Goal: Information Seeking & Learning: Learn about a topic

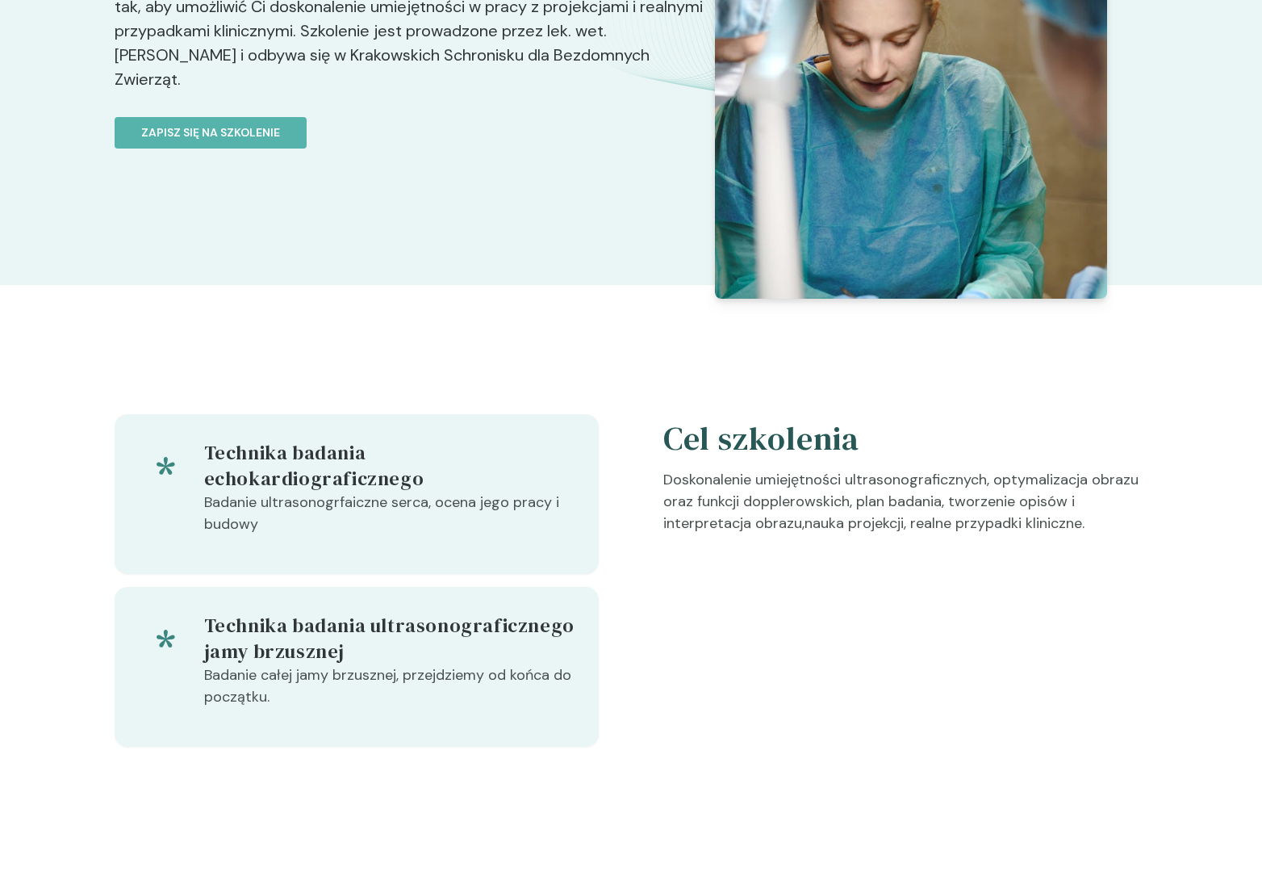
scroll to position [471, 0]
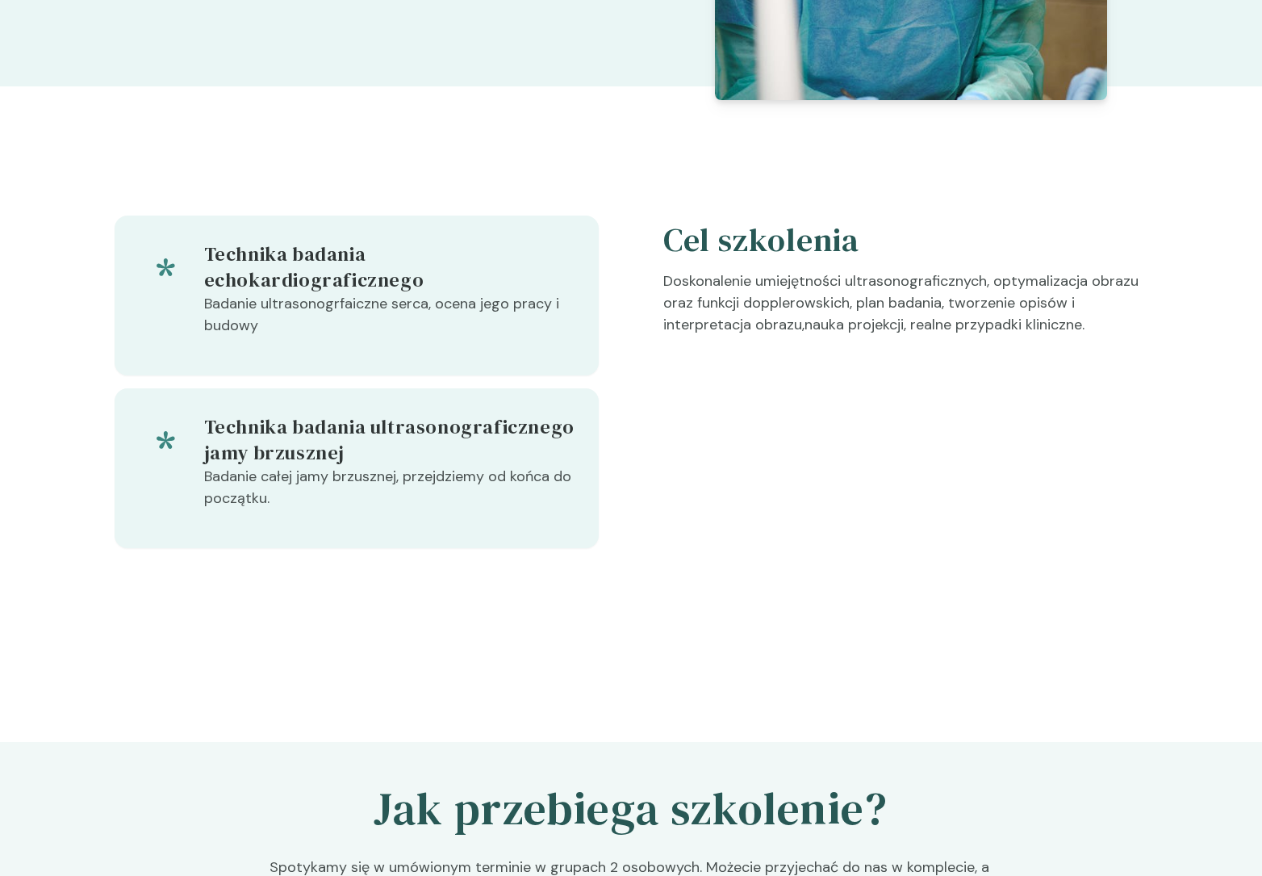
click at [684, 240] on h5 "Cel szkolenia" at bounding box center [905, 239] width 484 height 48
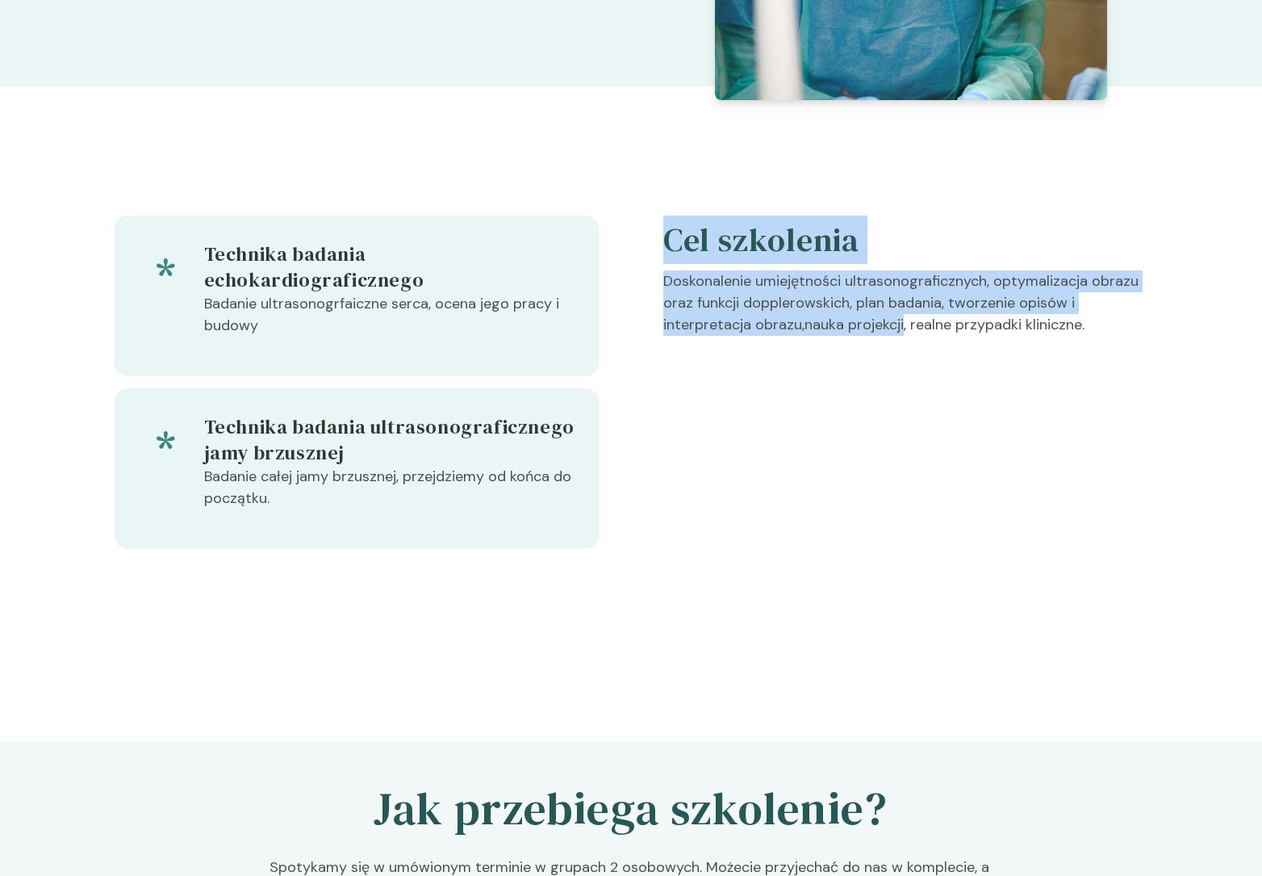
drag, startPoint x: 684, startPoint y: 240, endPoint x: 874, endPoint y: 335, distance: 212.2
click at [874, 335] on div "Cel szkolenia Doskonalenie umiejętności ultrasonograficznych, optymalizacja obr…" at bounding box center [905, 381] width 484 height 332
click at [874, 336] on p "Doskonalenie umiejętności ultrasonograficznych, optymalizacja obrazu oraz funkc…" at bounding box center [905, 309] width 484 height 78
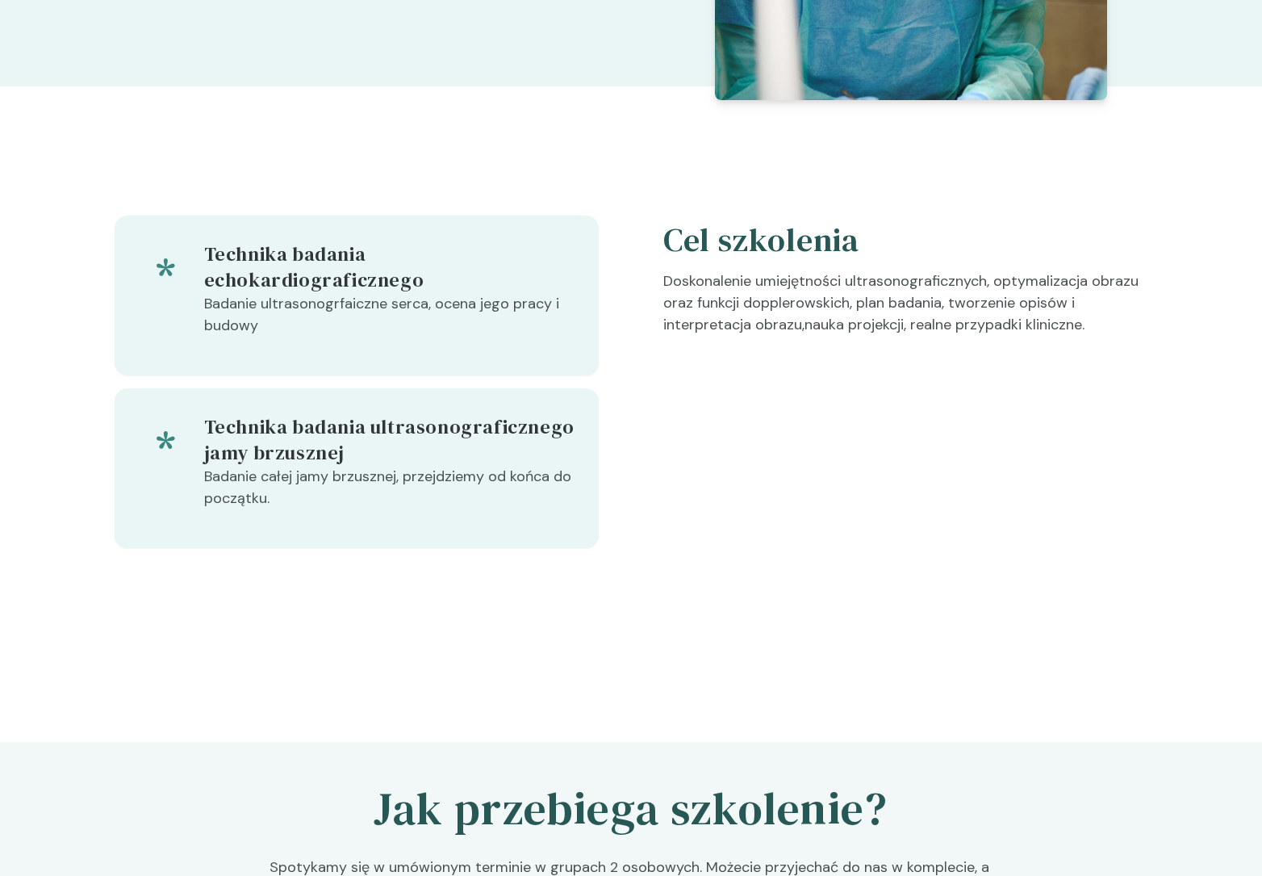
click at [874, 336] on p "Doskonalenie umiejętności ultrasonograficznych, optymalizacja obrazu oraz funkc…" at bounding box center [905, 309] width 484 height 78
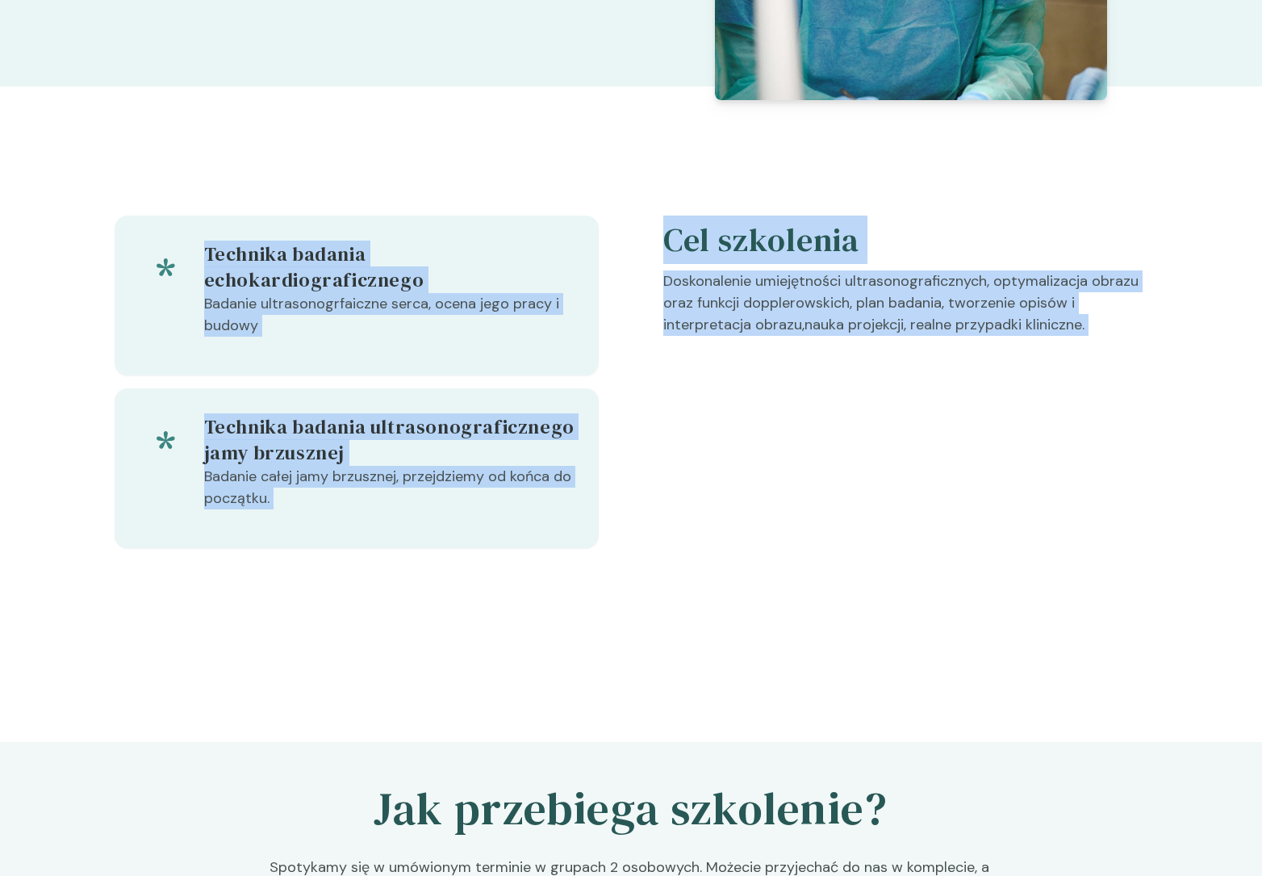
drag, startPoint x: 821, startPoint y: 317, endPoint x: 579, endPoint y: 212, distance: 263.1
click at [580, 212] on div "Technika badania echokardiograficznego Badanie ultrasonogrfaiczne serca, ocena …" at bounding box center [631, 414] width 1033 height 526
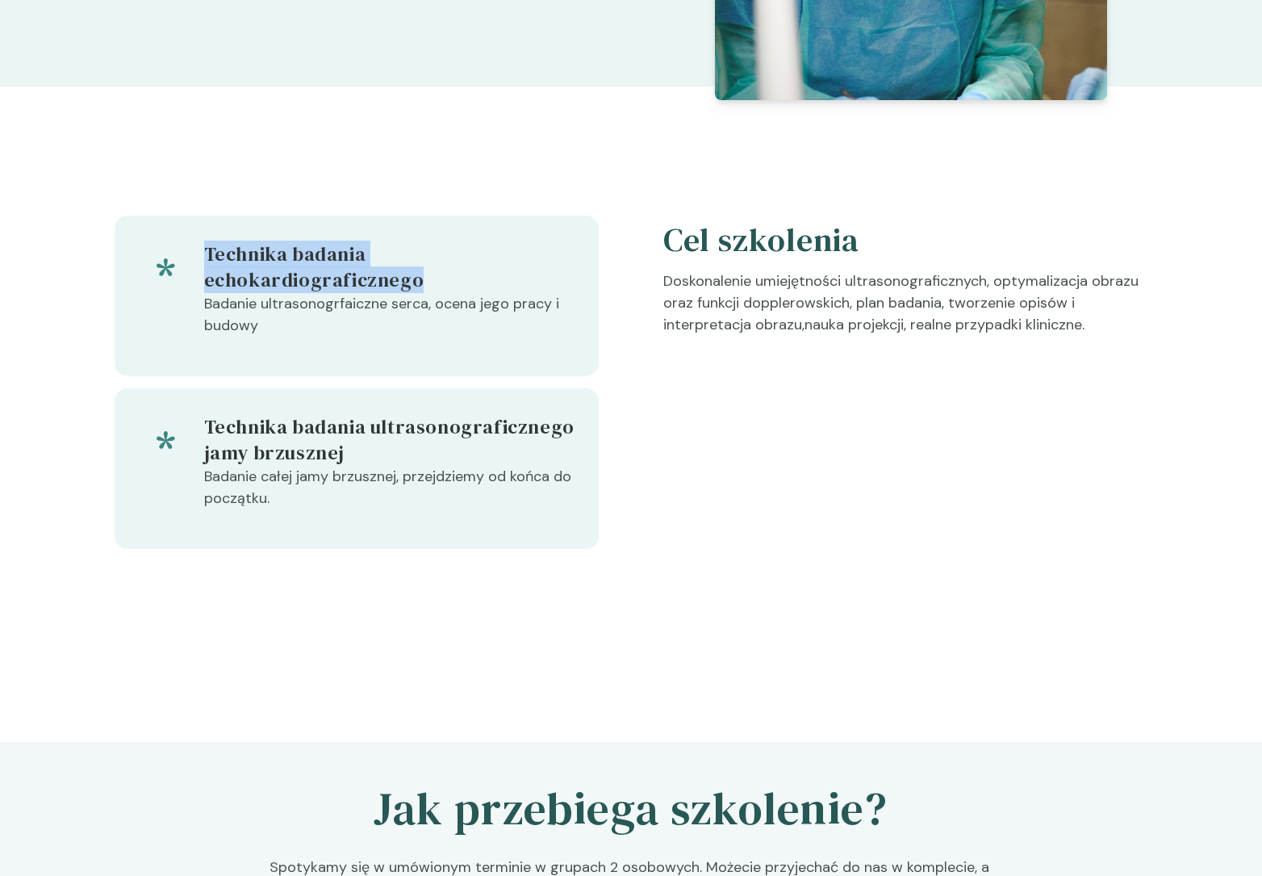
click at [520, 191] on div "Technika badania echokardiograficznego Badanie ultrasonogrfaiczne serca, ocena …" at bounding box center [631, 414] width 1033 height 526
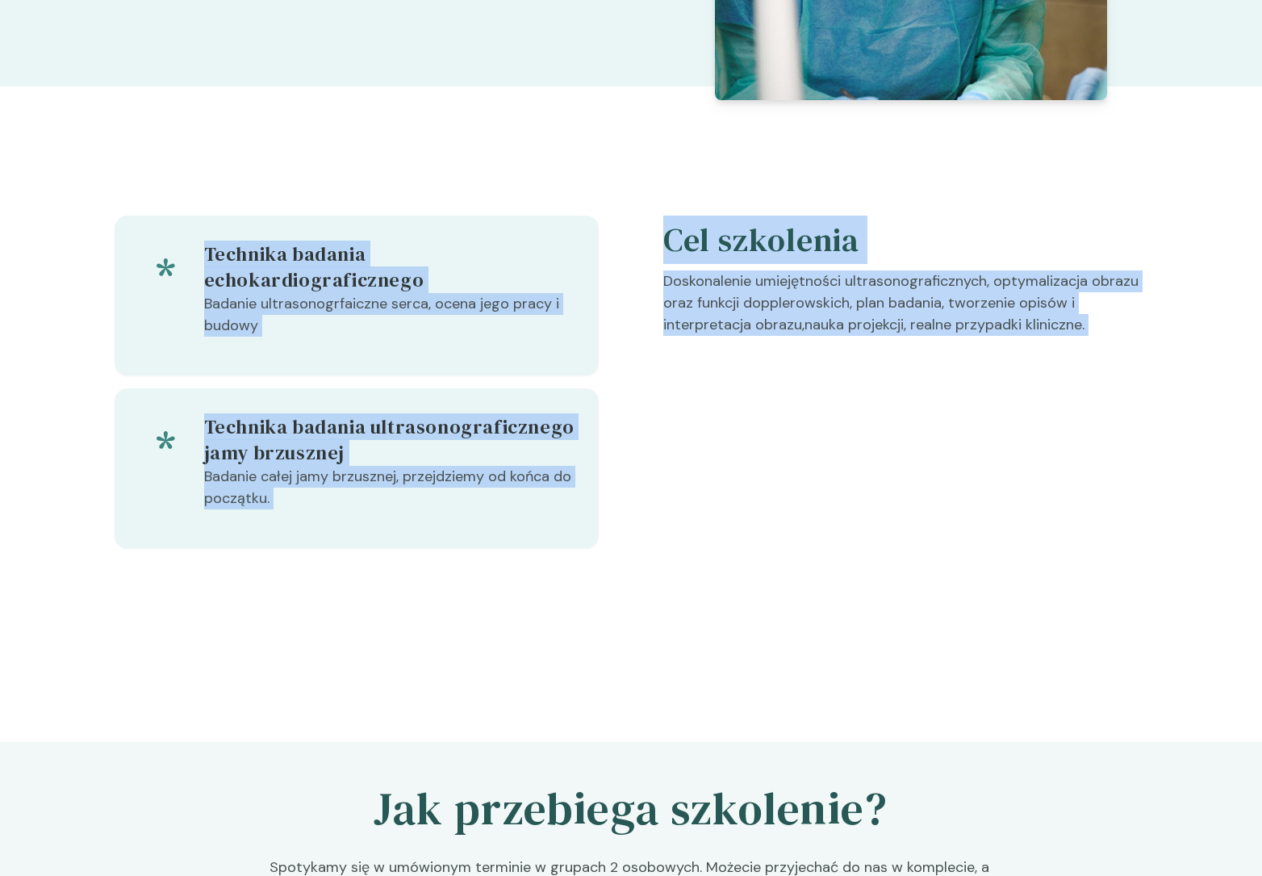
drag, startPoint x: 520, startPoint y: 191, endPoint x: 770, endPoint y: 518, distance: 411.6
click at [766, 508] on div "Technika badania echokardiograficznego Badanie ultrasonogrfaiczne serca, ocena …" at bounding box center [631, 414] width 1033 height 526
click at [770, 521] on div "Cel szkolenia Doskonalenie umiejętności ultrasonograficznych, optymalizacja obr…" at bounding box center [905, 381] width 484 height 332
drag, startPoint x: 786, startPoint y: 550, endPoint x: 505, endPoint y: 219, distance: 434.6
click at [507, 220] on div "Technika badania echokardiograficznego Badanie ultrasonogrfaiczne serca, ocena …" at bounding box center [631, 414] width 1033 height 526
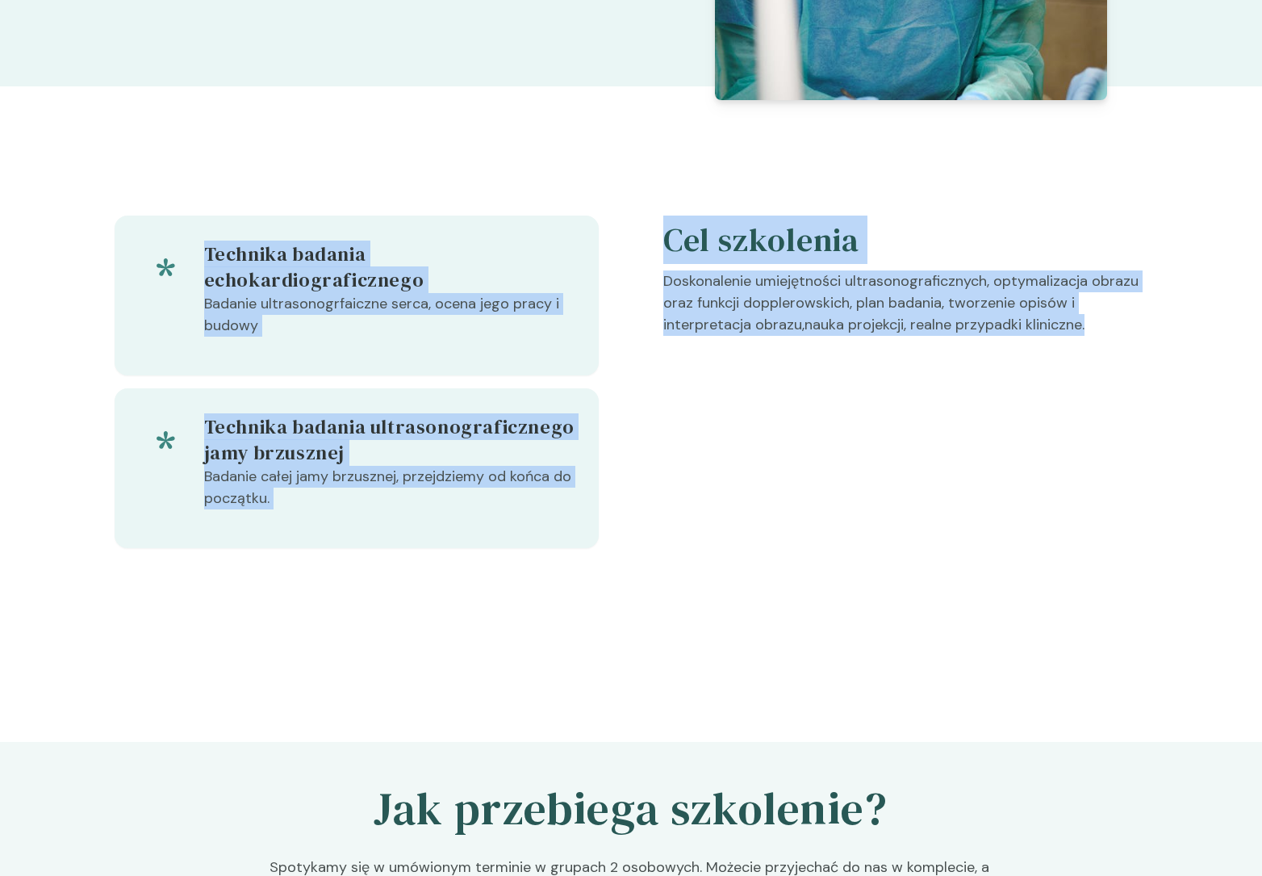
click at [492, 200] on div "Technika badania echokardiograficznego Badanie ultrasonogrfaiczne serca, ocena …" at bounding box center [631, 414] width 1033 height 526
drag, startPoint x: 490, startPoint y: 194, endPoint x: 733, endPoint y: 631, distance: 499.6
click at [733, 631] on div "Technika badania echokardiograficznego Badanie ultrasonogrfaiczne serca, ocena …" at bounding box center [631, 414] width 1033 height 526
click at [734, 633] on div "Technika badania echokardiograficznego Badanie ultrasonogrfaiczne serca, ocena …" at bounding box center [631, 414] width 1033 height 526
drag, startPoint x: 734, startPoint y: 633, endPoint x: 430, endPoint y: 182, distance: 543.4
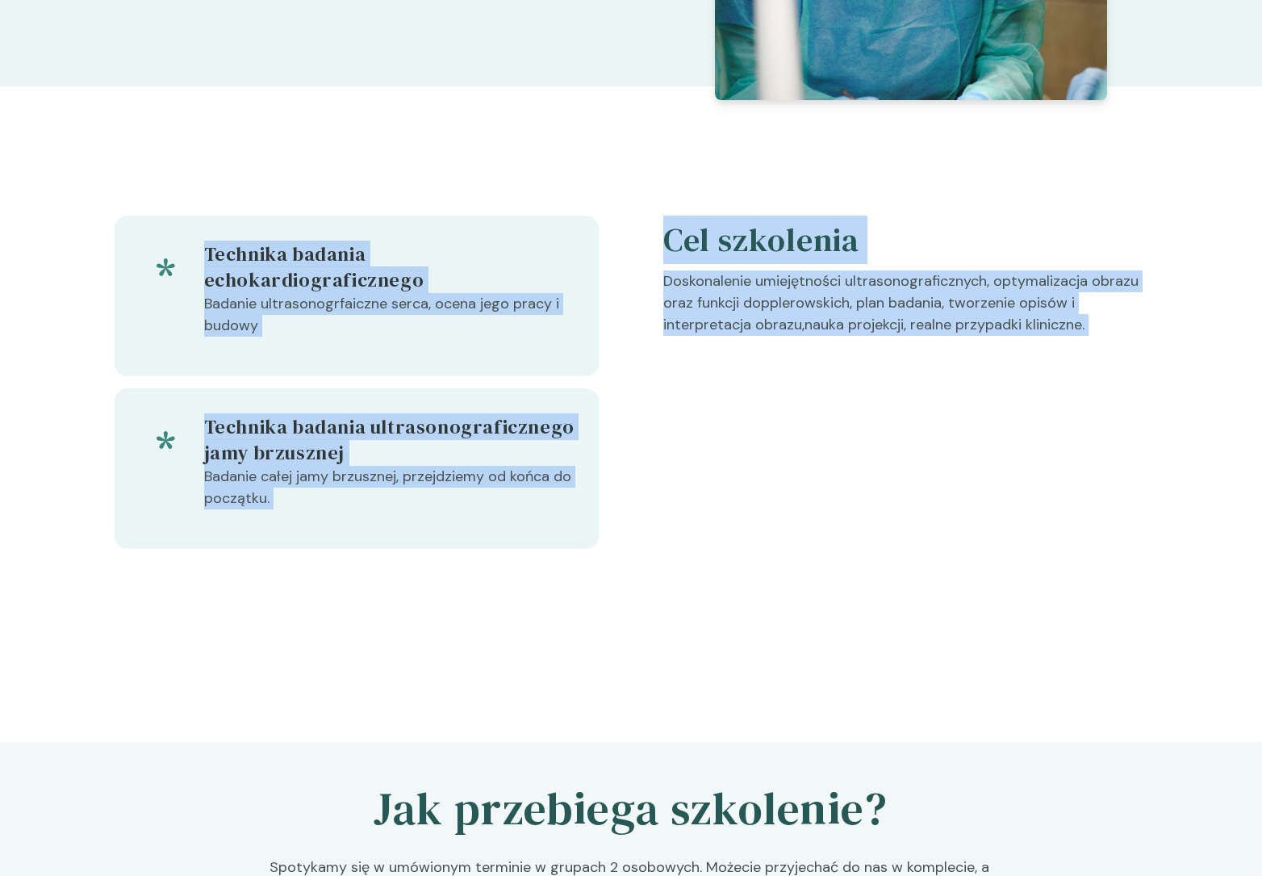
click at [430, 182] on div "Technika badania echokardiograficznego Badanie ultrasonogrfaiczne serca, ocena …" at bounding box center [631, 414] width 1033 height 526
drag, startPoint x: 430, startPoint y: 182, endPoint x: 687, endPoint y: 583, distance: 475.5
click at [686, 583] on div "Technika badania echokardiograficznego Badanie ultrasonogrfaiczne serca, ocena …" at bounding box center [631, 414] width 1033 height 526
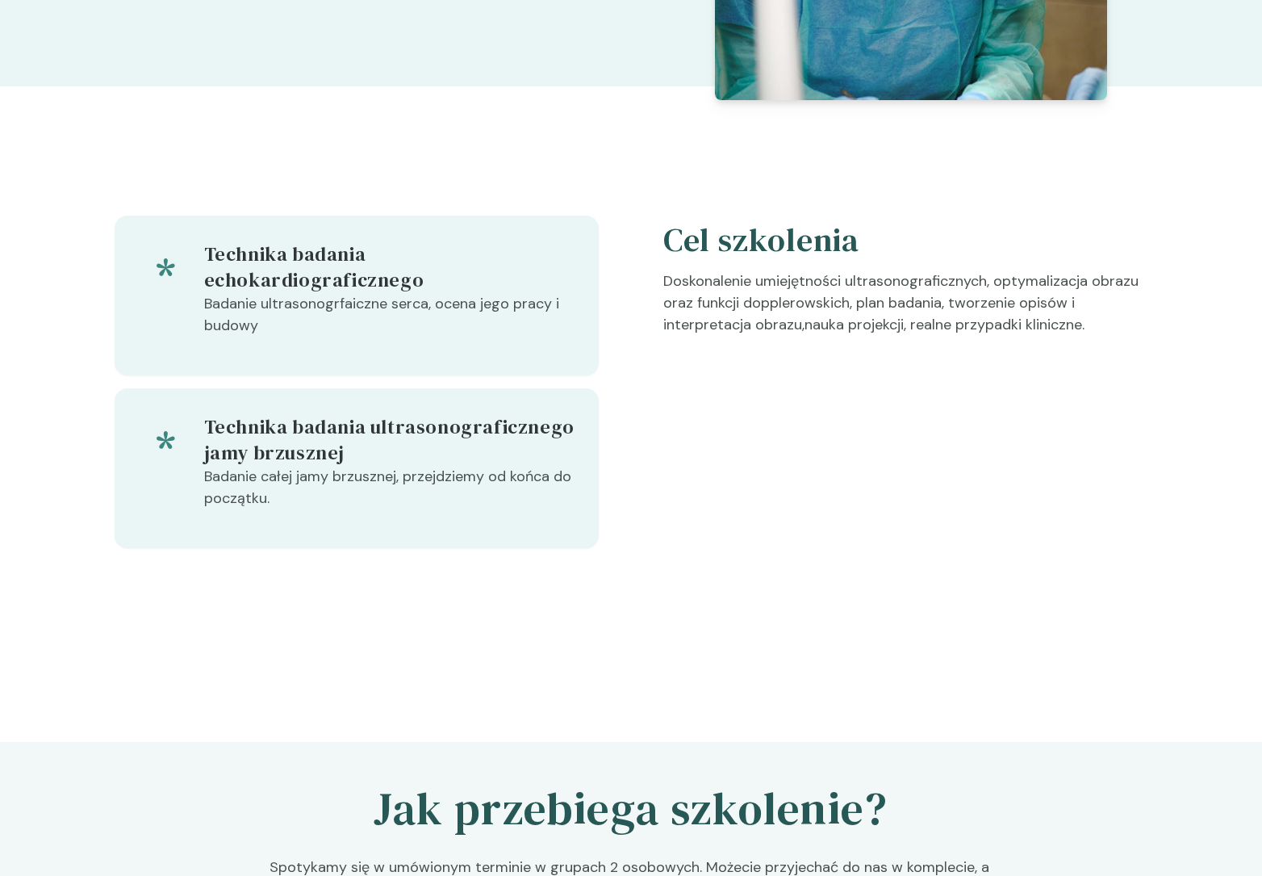
drag, startPoint x: 687, startPoint y: 583, endPoint x: 682, endPoint y: 573, distance: 10.8
click at [686, 582] on div "Technika badania echokardiograficznego Badanie ultrasonogrfaiczne serca, ocena …" at bounding box center [631, 414] width 1033 height 526
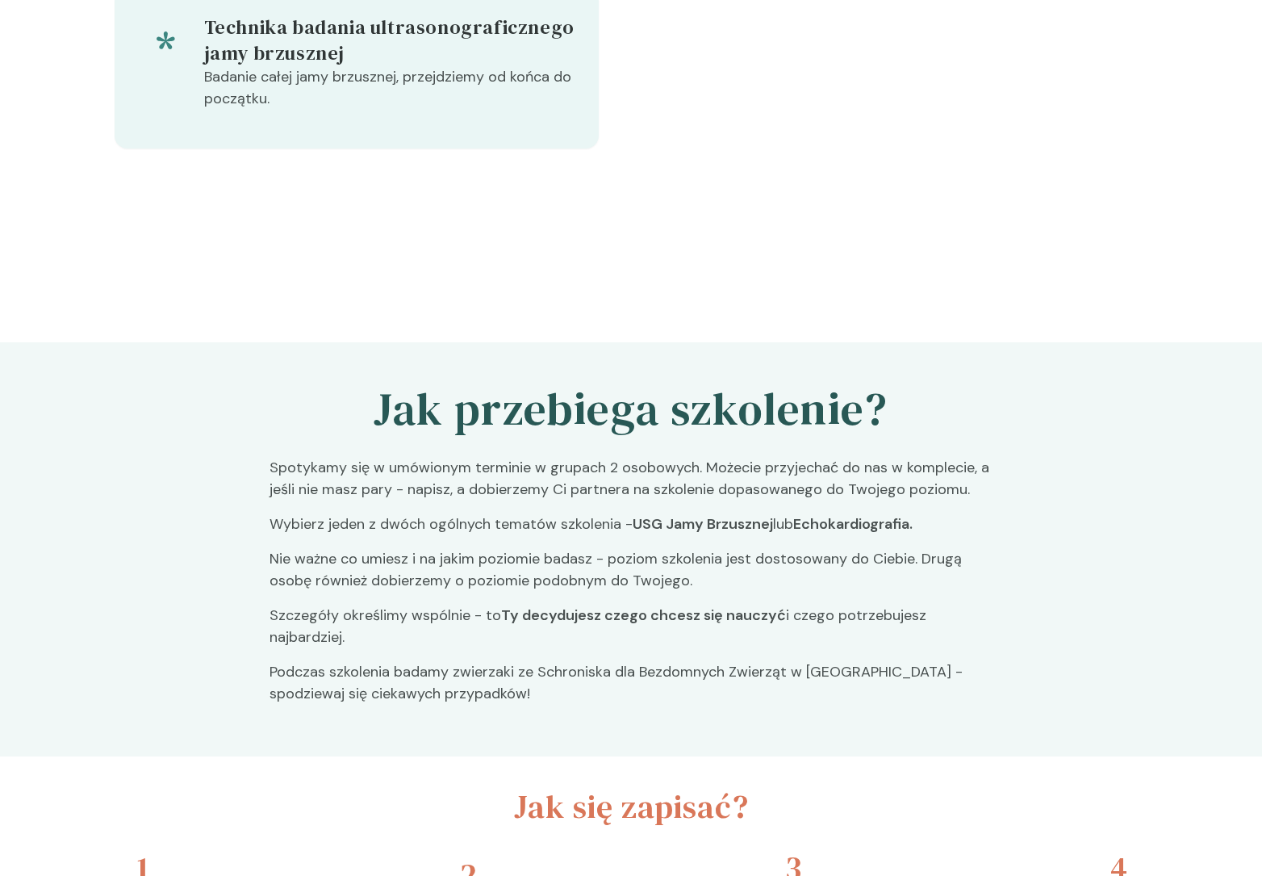
scroll to position [954, 0]
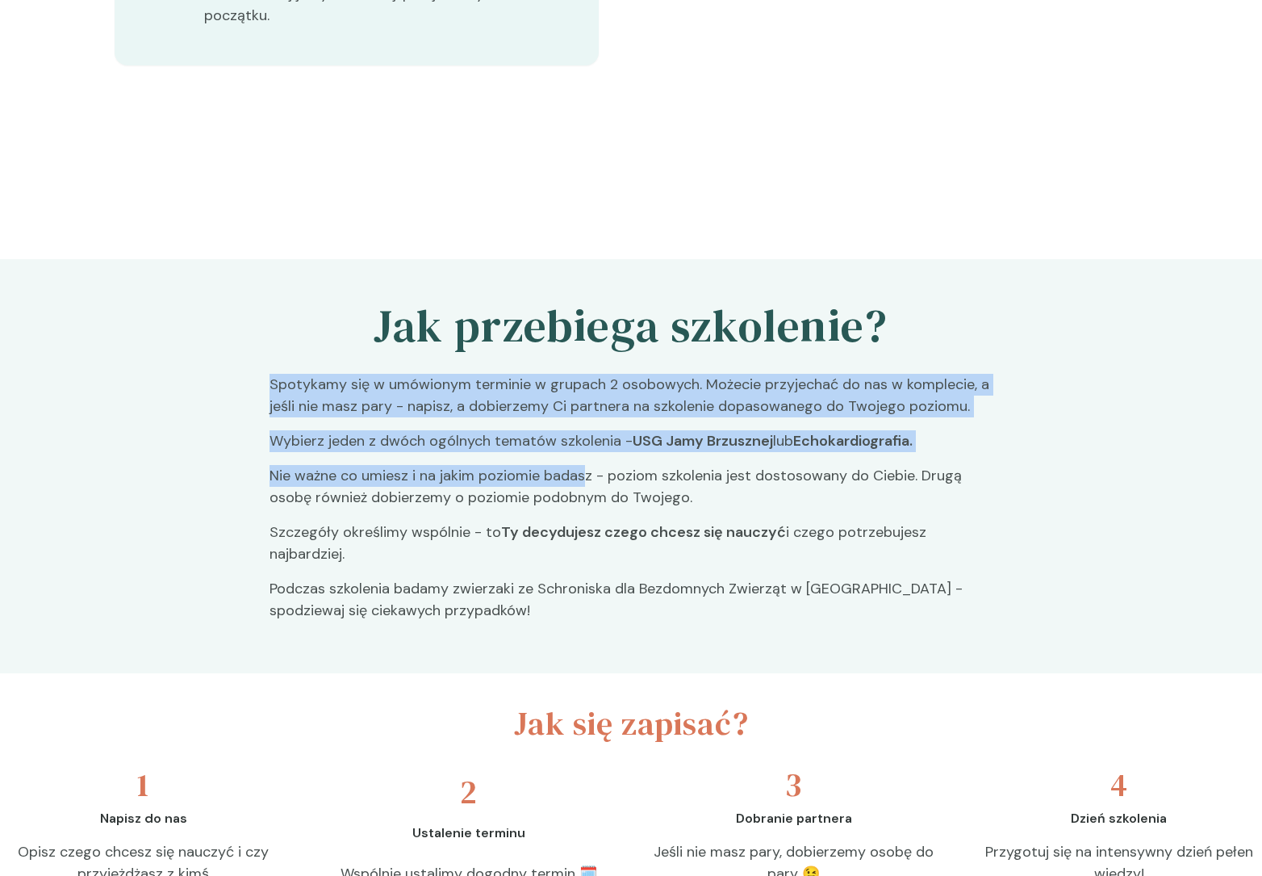
drag, startPoint x: 270, startPoint y: 356, endPoint x: 586, endPoint y: 445, distance: 327.8
click at [586, 445] on div "Spotykamy się w umówionym terminie w grupach 2 osobowych. Możecie przyjechać do…" at bounding box center [631, 504] width 723 height 261
click at [586, 465] on p "Nie ważne co umiesz i na jakim poziomie badasz - poziom szkolenia jest dostosow…" at bounding box center [631, 493] width 723 height 56
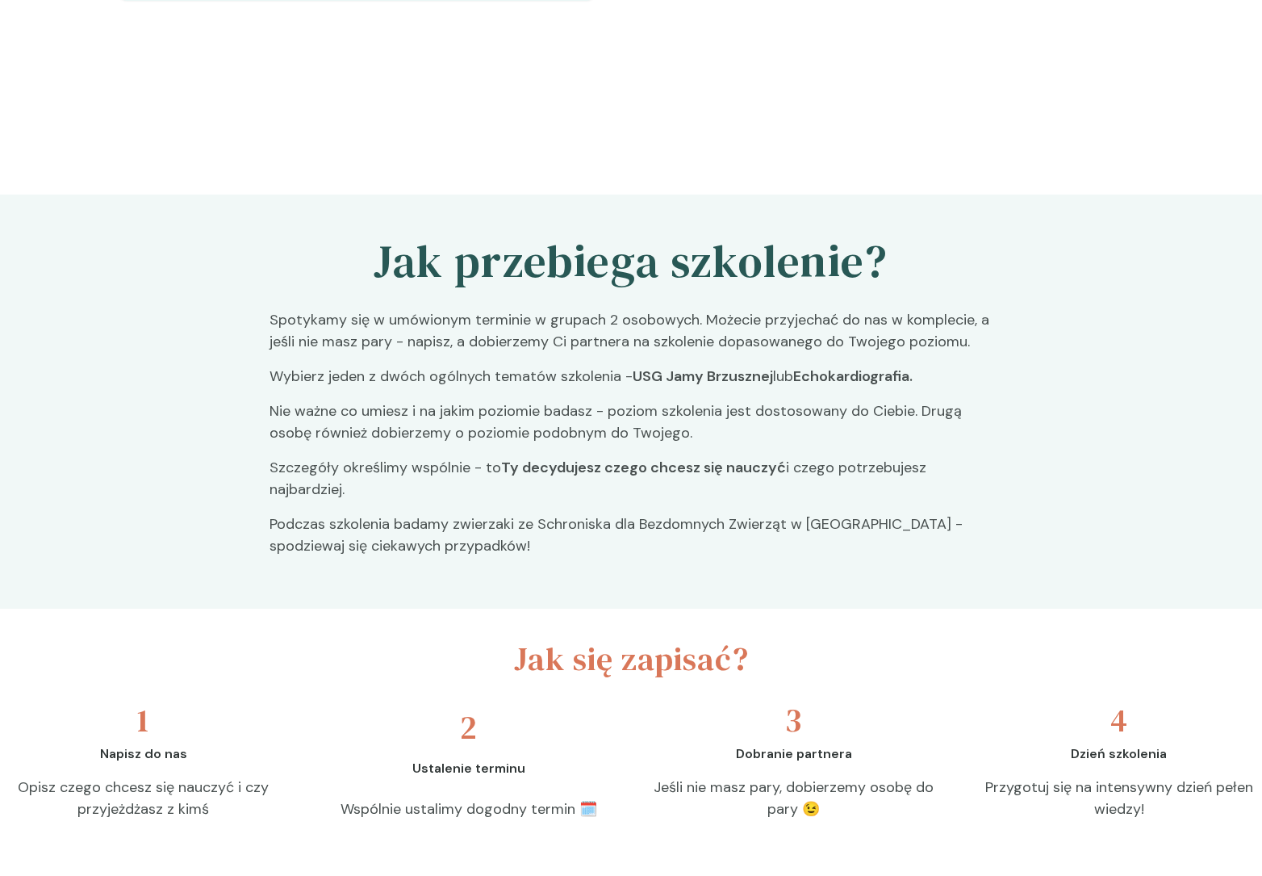
scroll to position [964, 0]
